Goal: Find specific page/section: Find specific page/section

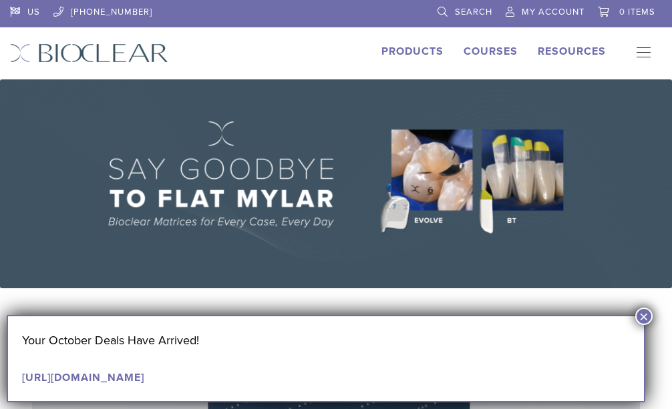
click at [412, 49] on link "Products" at bounding box center [412, 51] width 62 height 13
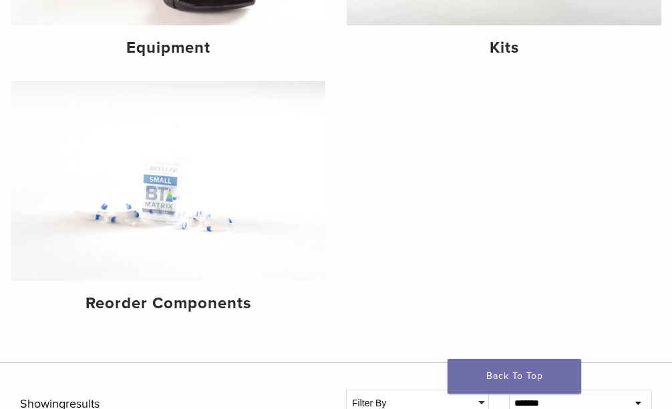
scroll to position [401, 0]
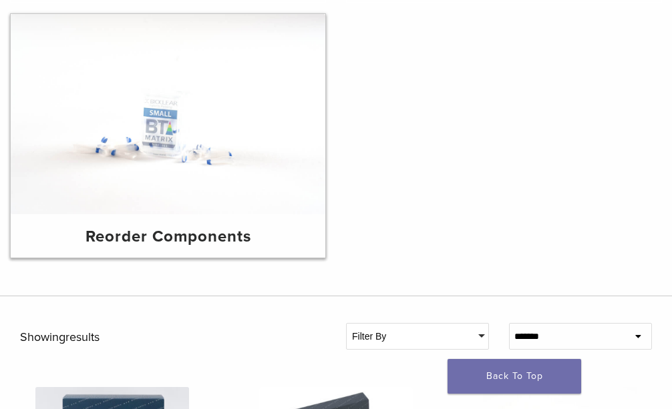
click at [154, 158] on img at bounding box center [168, 114] width 314 height 200
